Goal: Information Seeking & Learning: Learn about a topic

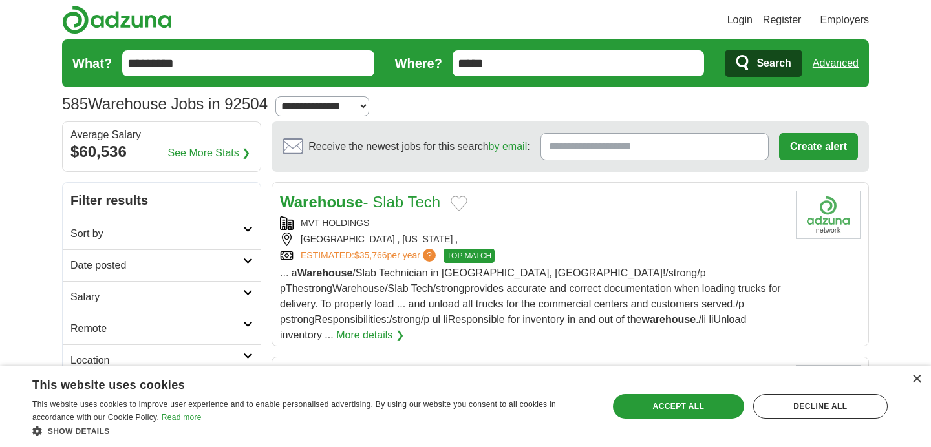
click at [559, 57] on input "*****" at bounding box center [579, 63] width 252 height 26
click at [625, 66] on input "*****" at bounding box center [579, 63] width 252 height 26
type input "*"
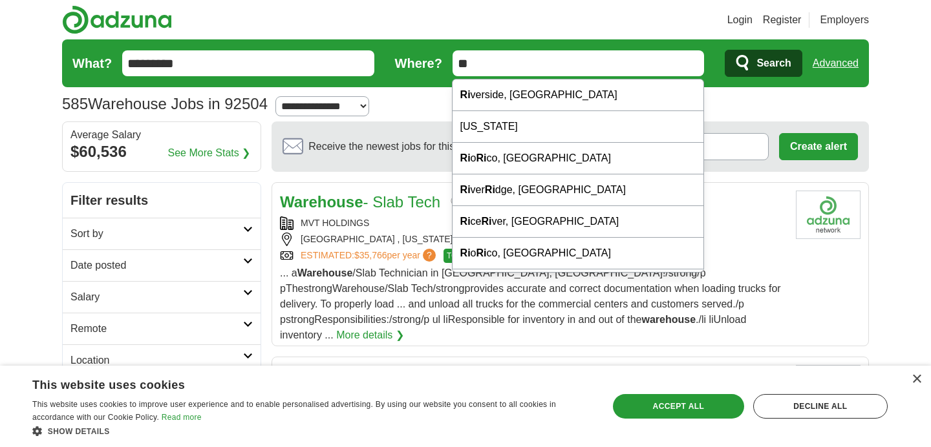
type input "*"
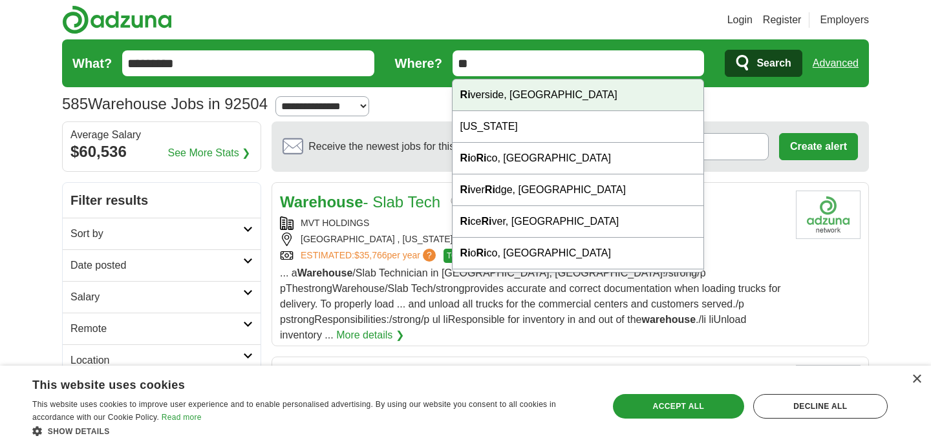
click at [564, 96] on div "Ri verside, CA" at bounding box center [578, 96] width 251 height 32
type input "**********"
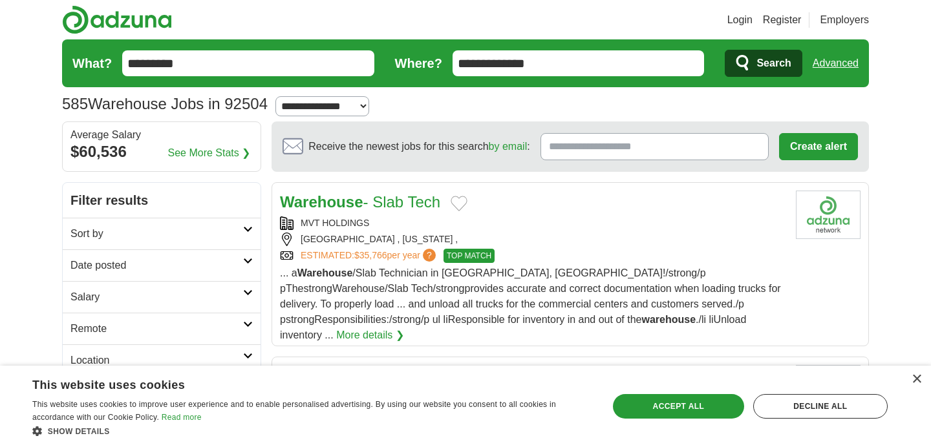
click at [771, 59] on span "Search" at bounding box center [774, 63] width 34 height 26
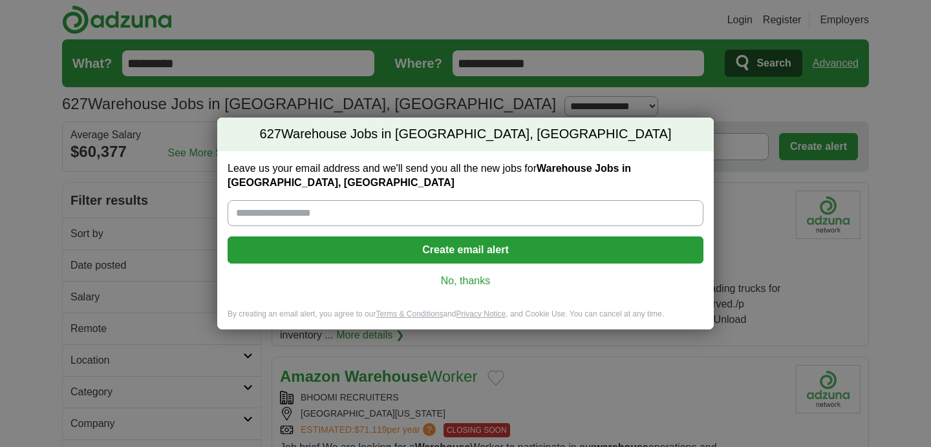
click at [557, 212] on input "Leave us your email address and we'll send you all the new jobs for Warehouse J…" at bounding box center [466, 213] width 476 height 26
type input "**********"
click at [462, 244] on button "Create email alert" at bounding box center [466, 250] width 476 height 27
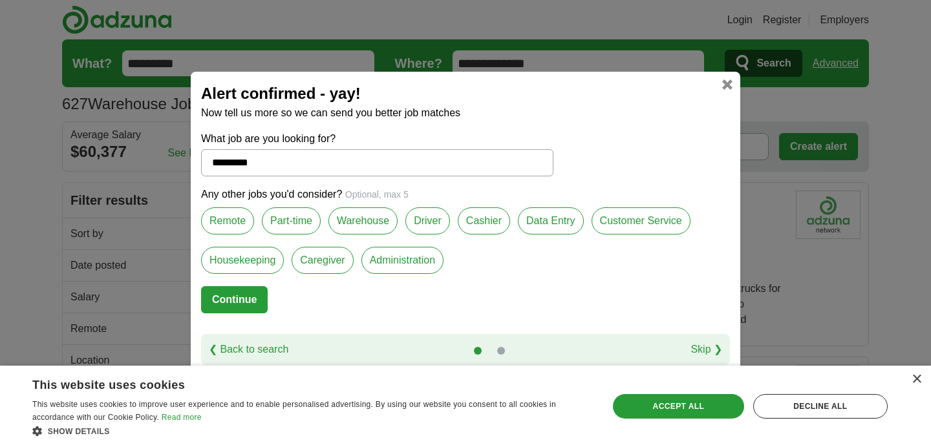
click at [355, 222] on label "Warehouse" at bounding box center [362, 221] width 69 height 27
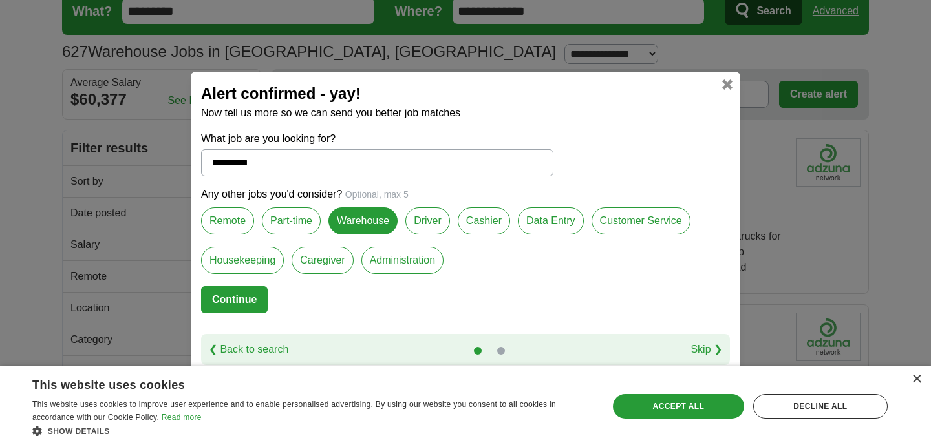
scroll to position [57, 0]
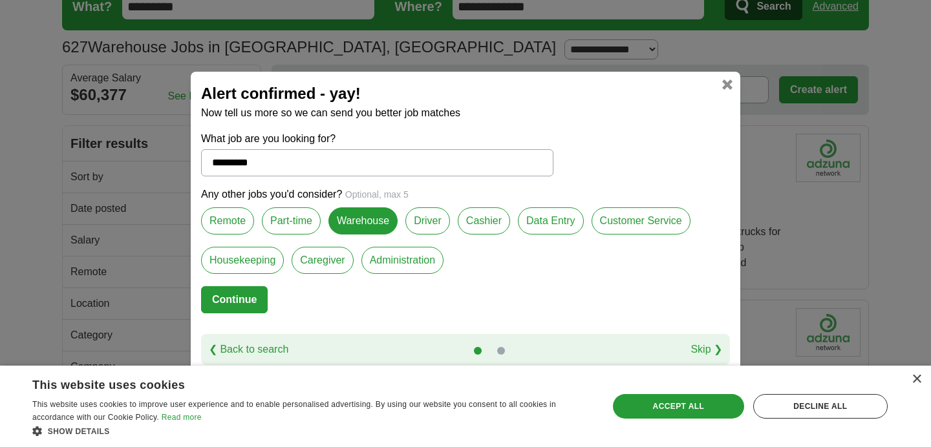
click at [268, 300] on form "What job are you looking for? ********* Any other jobs you'd consider? Optional…" at bounding box center [465, 232] width 529 height 203
click at [246, 299] on button "Continue" at bounding box center [234, 299] width 67 height 27
click at [658, 220] on label "Customer Service" at bounding box center [641, 221] width 99 height 27
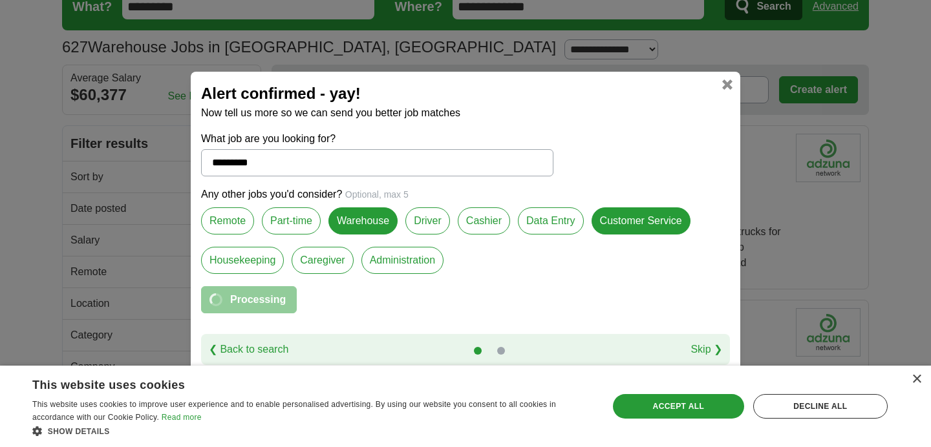
click at [252, 223] on label "Remote" at bounding box center [227, 221] width 53 height 27
click at [288, 222] on label "Part-time" at bounding box center [291, 221] width 59 height 27
click at [473, 213] on label "Cashier" at bounding box center [484, 221] width 52 height 27
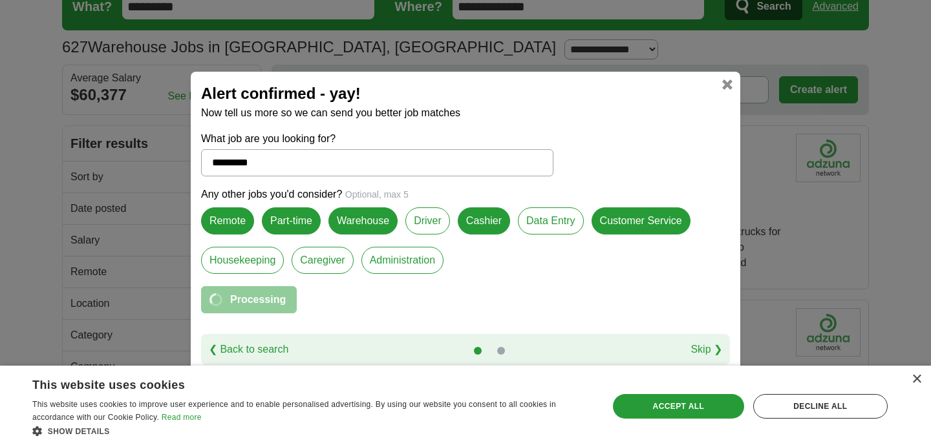
click at [543, 221] on label "Data Entry" at bounding box center [551, 221] width 66 height 27
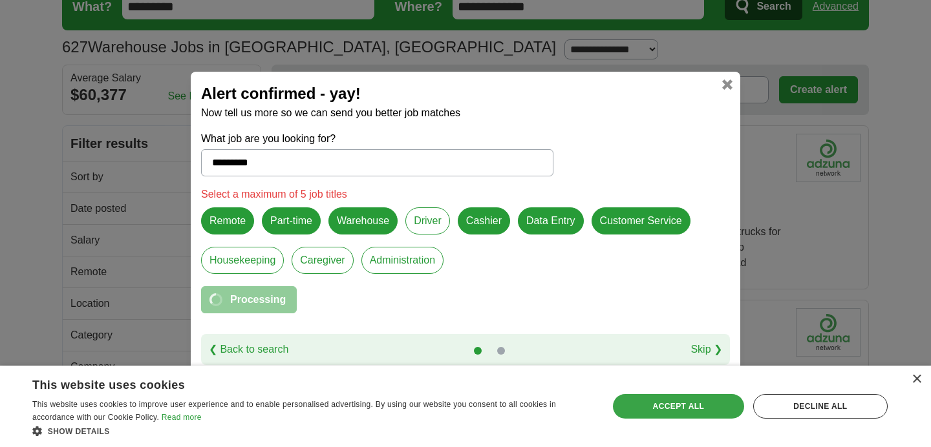
click at [658, 398] on div "Accept all" at bounding box center [678, 406] width 131 height 25
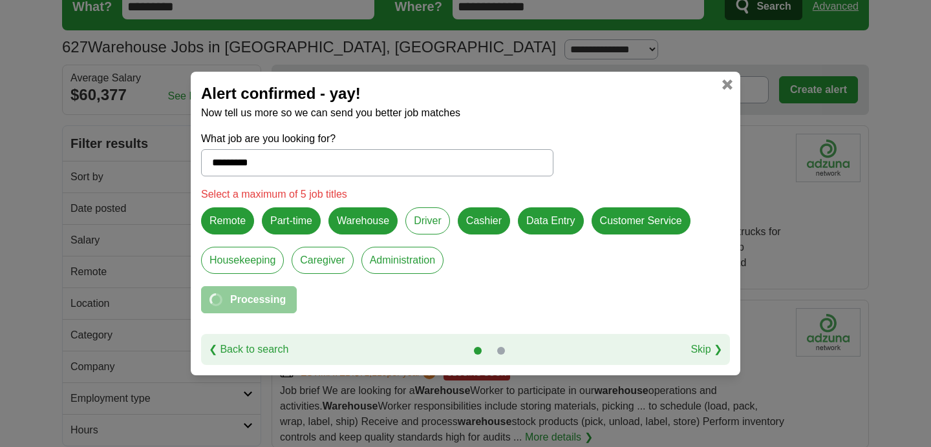
click at [731, 81] on link at bounding box center [727, 85] width 10 height 10
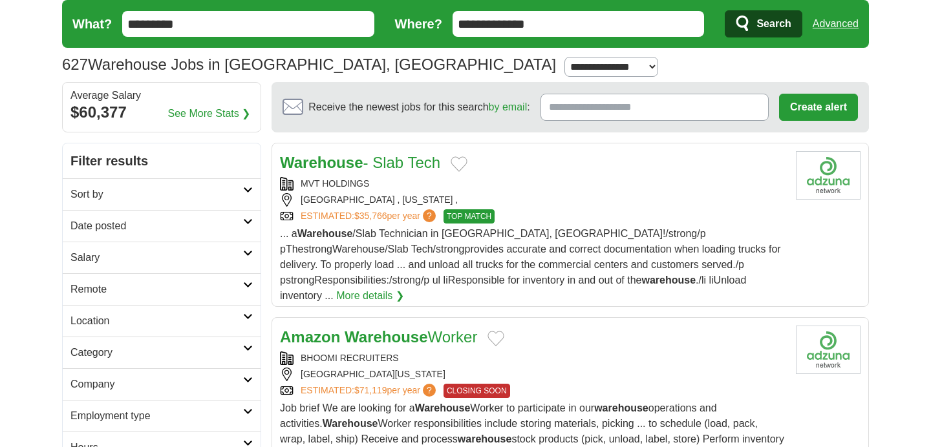
scroll to position [8, 0]
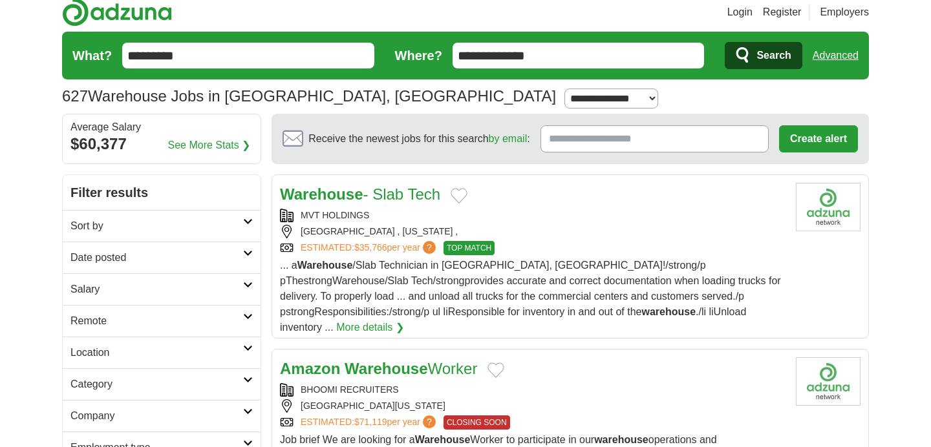
click at [631, 60] on input "**********" at bounding box center [579, 56] width 252 height 26
click at [757, 63] on span "Search" at bounding box center [774, 56] width 34 height 26
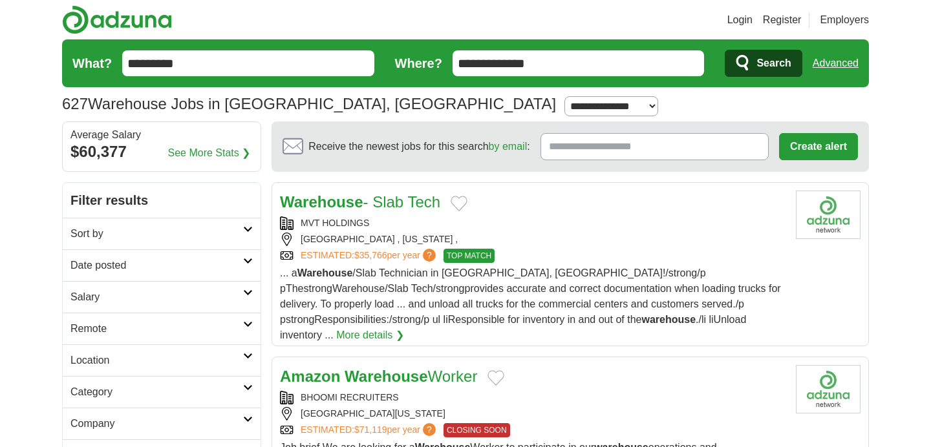
click at [136, 372] on link "Location" at bounding box center [162, 361] width 198 height 32
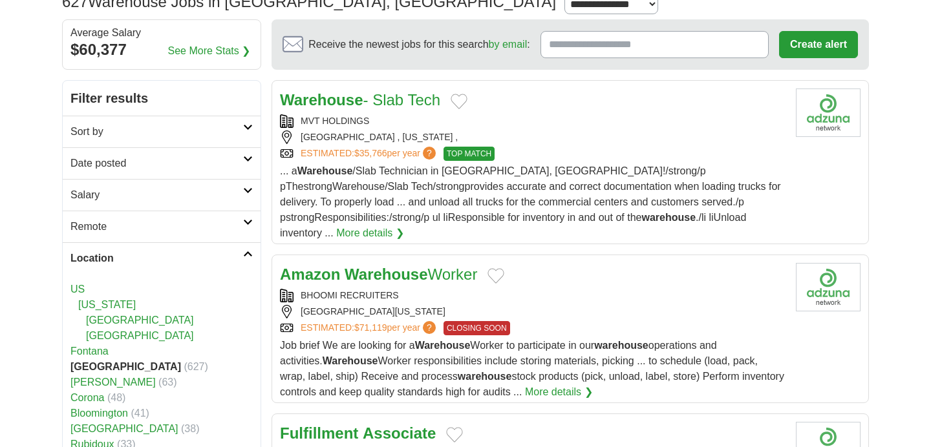
scroll to position [113, 0]
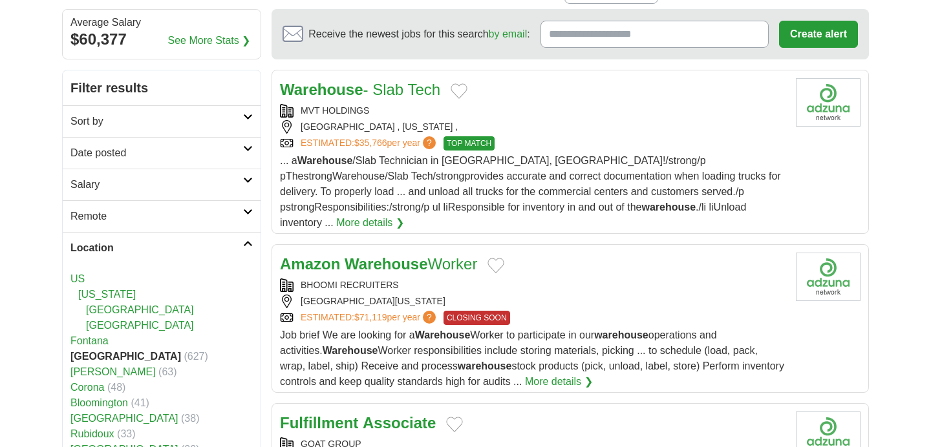
click at [147, 309] on link "[GEOGRAPHIC_DATA]" at bounding box center [140, 310] width 108 height 11
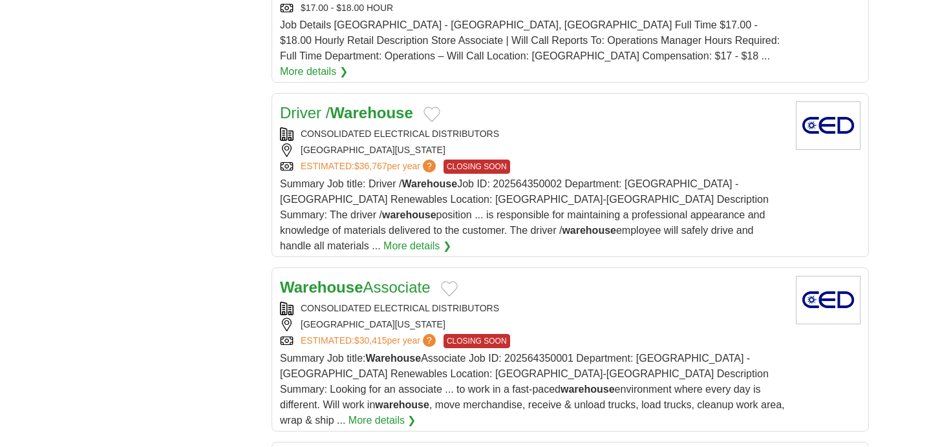
scroll to position [1335, 0]
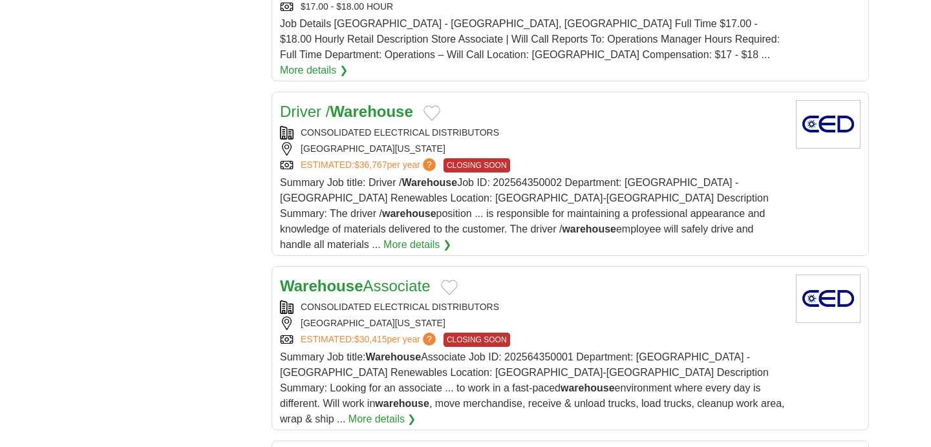
click at [555, 142] on div "[GEOGRAPHIC_DATA][US_STATE]" at bounding box center [533, 149] width 506 height 14
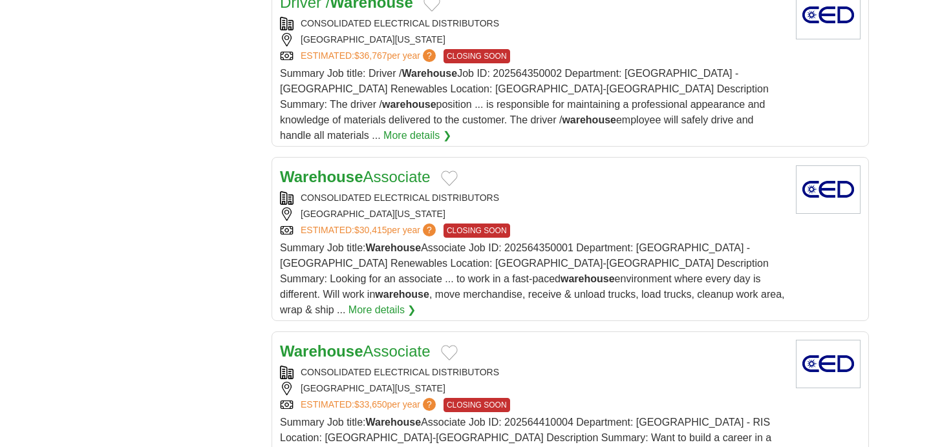
scroll to position [1443, 0]
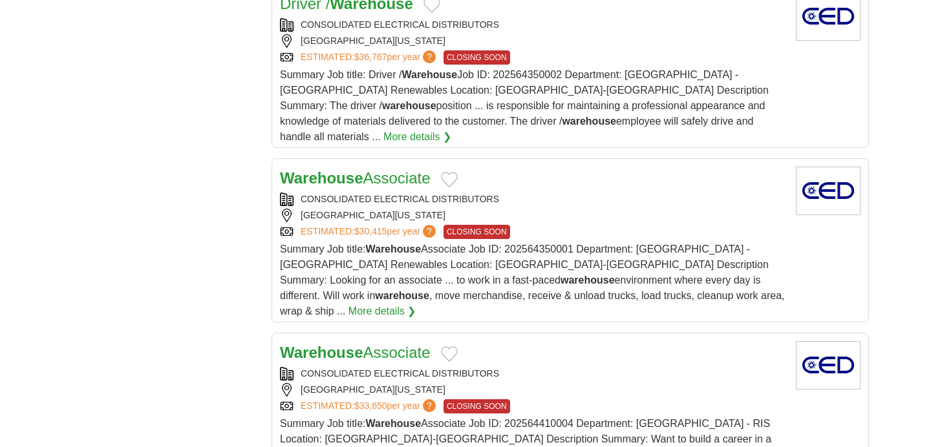
click at [564, 193] on div "CONSOLIDATED ELECTRICAL DISTRIBUTORS" at bounding box center [533, 200] width 506 height 14
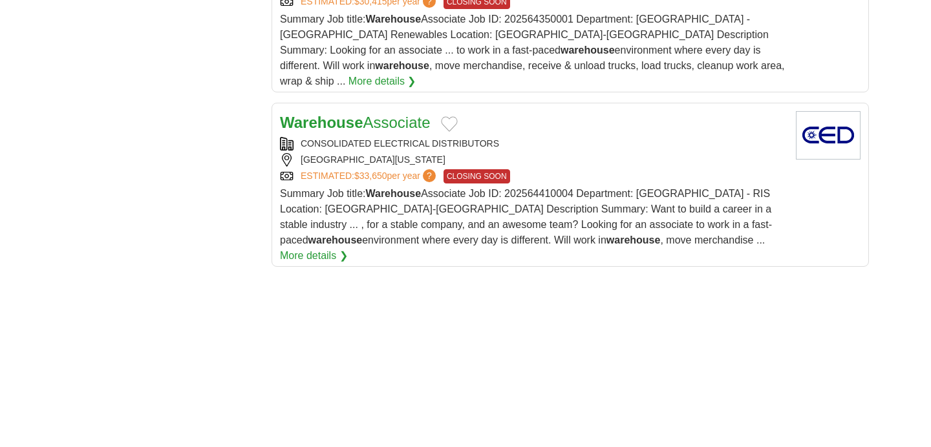
scroll to position [1677, 0]
